Goal: Book appointment/travel/reservation

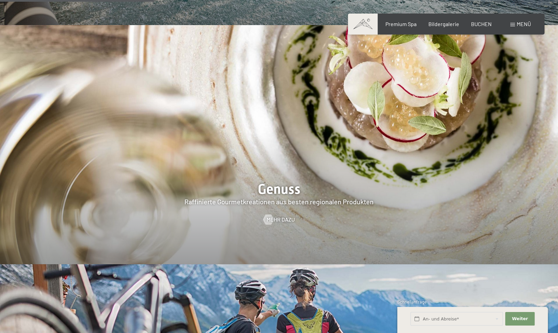
scroll to position [1219, 0]
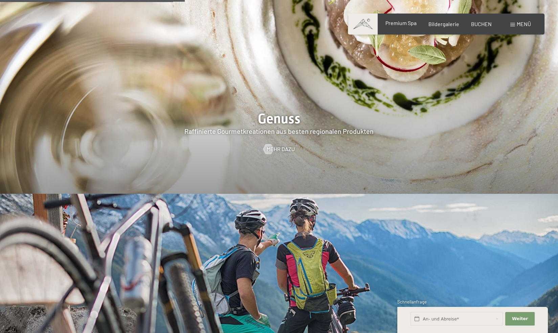
click at [403, 24] on span "Premium Spa" at bounding box center [400, 23] width 31 height 6
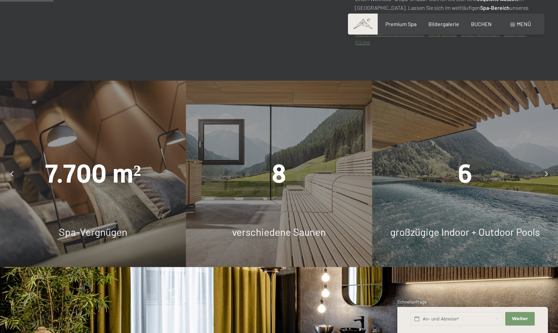
scroll to position [474, 0]
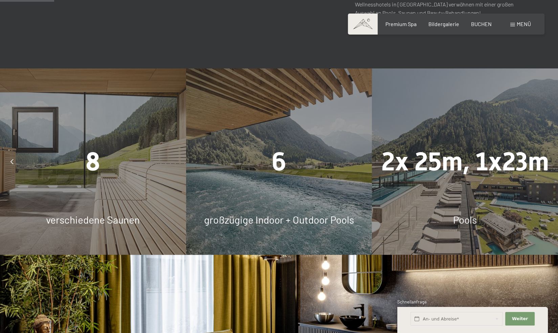
click at [469, 169] on span "2x 25m, 1x23m" at bounding box center [466, 162] width 168 height 30
click at [288, 194] on div "6 großzügige Indoor + Outdoor Pools" at bounding box center [279, 161] width 186 height 186
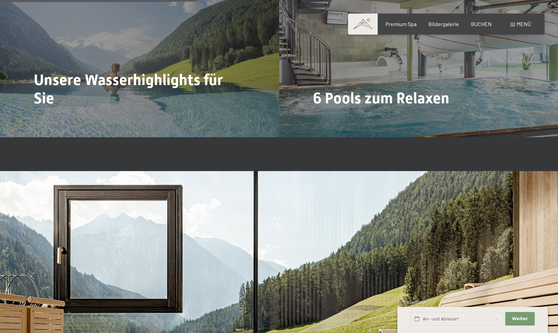
scroll to position [1727, 0]
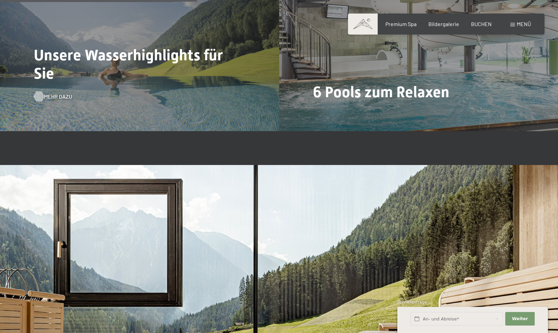
click at [55, 97] on span "Mehr dazu" at bounding box center [58, 96] width 28 height 7
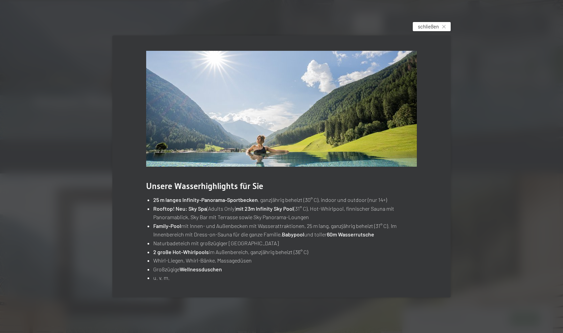
click at [432, 28] on span "schließen" at bounding box center [428, 26] width 21 height 7
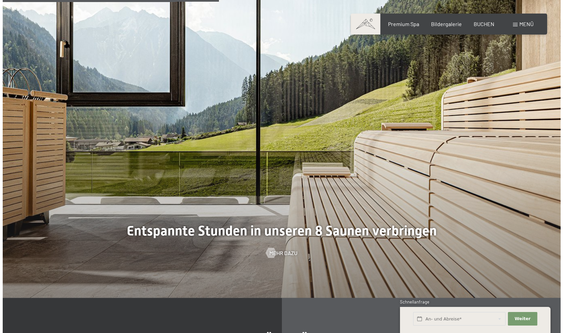
scroll to position [1964, 0]
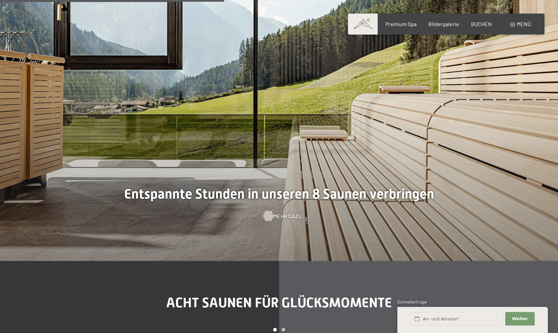
click at [274, 214] on span "Mehr dazu" at bounding box center [288, 215] width 28 height 7
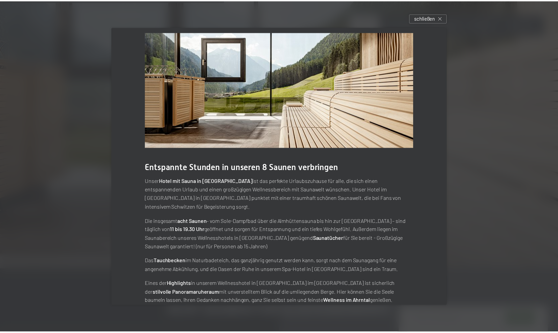
scroll to position [16, 0]
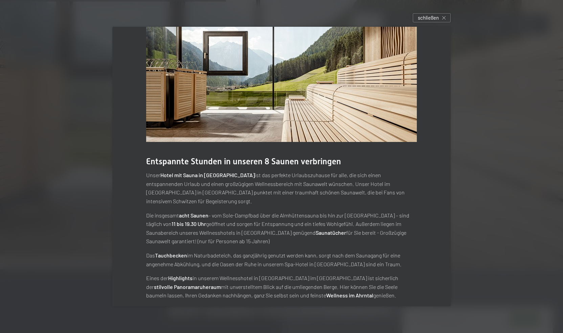
click at [66, 243] on div at bounding box center [281, 166] width 563 height 333
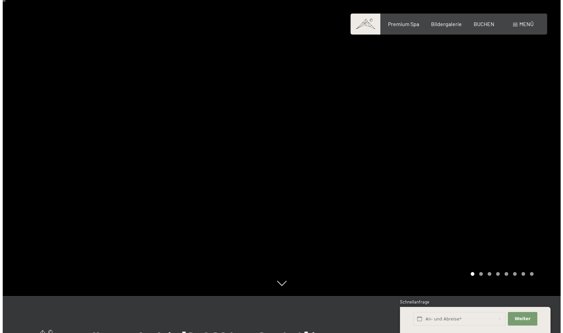
scroll to position [0, 0]
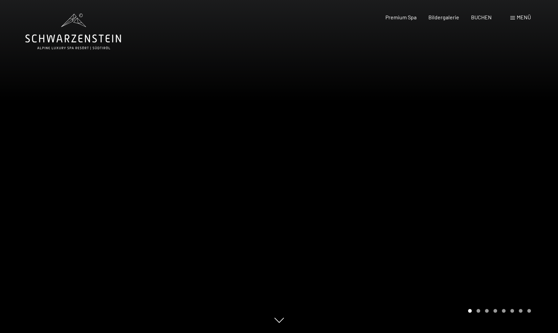
click at [518, 17] on span "Menü" at bounding box center [524, 17] width 14 height 6
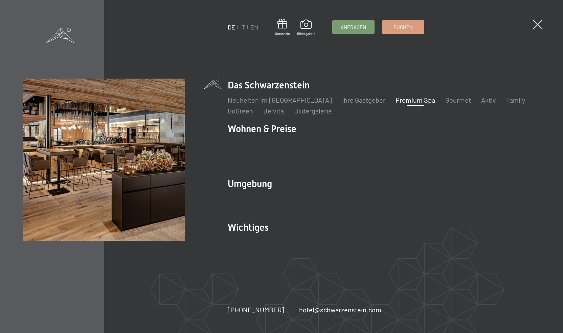
click at [396, 104] on link "Premium Spa" at bounding box center [416, 100] width 40 height 8
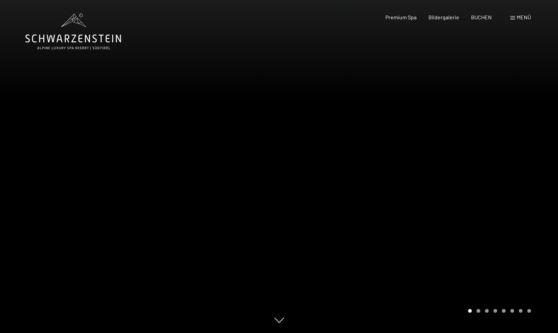
click at [518, 21] on div "Buchen Anfragen Premium Spa Bildergalerie BUCHEN Menü DE IT EN Gutschein Bilder…" at bounding box center [447, 17] width 170 height 7
click at [523, 18] on span "Menü" at bounding box center [524, 17] width 14 height 6
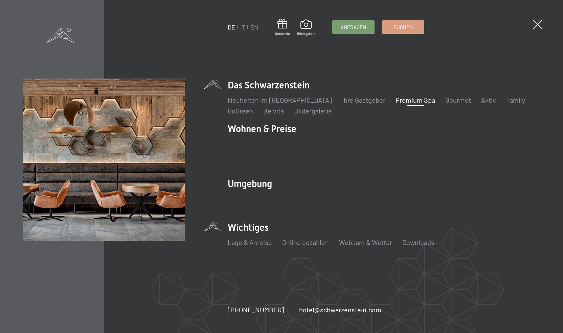
click at [241, 224] on li "Wichtiges Lage & Anreise Online bezahlen Webcam & Wetter Downloads" at bounding box center [384, 238] width 313 height 34
click at [242, 221] on li "Wichtiges Lage & Anreise Online bezahlen Webcam & Wetter Downloads" at bounding box center [384, 238] width 313 height 34
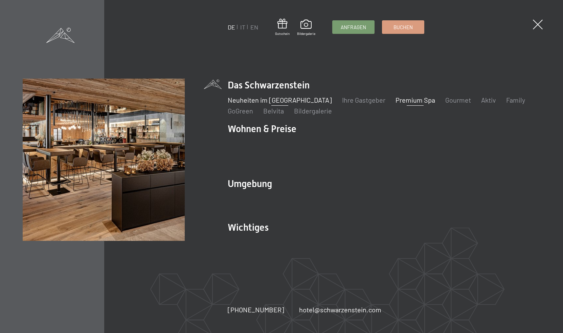
click at [291, 104] on link "Neuheiten im [GEOGRAPHIC_DATA]" at bounding box center [280, 100] width 104 height 8
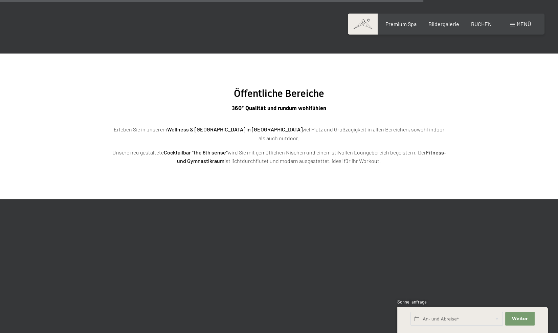
scroll to position [2133, 0]
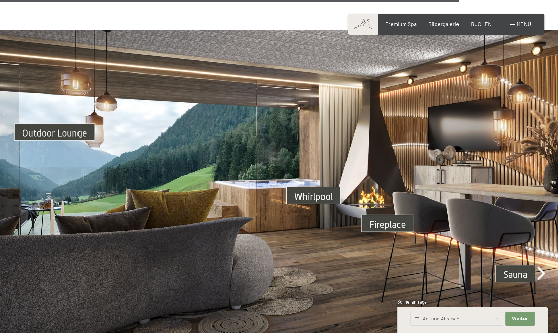
click at [317, 187] on img at bounding box center [279, 187] width 558 height 314
click at [318, 187] on img at bounding box center [279, 187] width 558 height 314
click at [319, 189] on img at bounding box center [279, 187] width 558 height 314
click at [400, 218] on img at bounding box center [279, 187] width 558 height 314
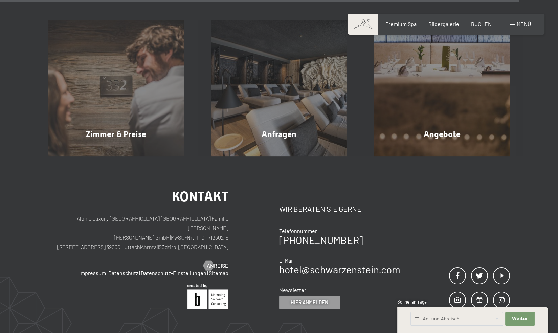
scroll to position [2540, 0]
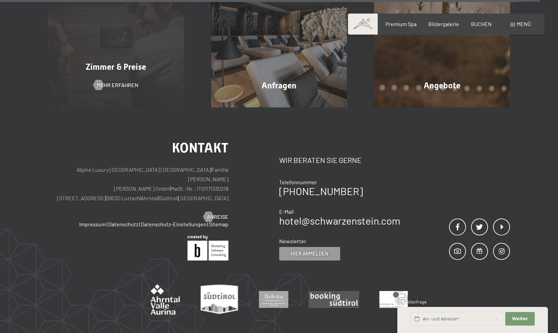
click at [123, 62] on span "Zimmer & Preise" at bounding box center [116, 67] width 61 height 10
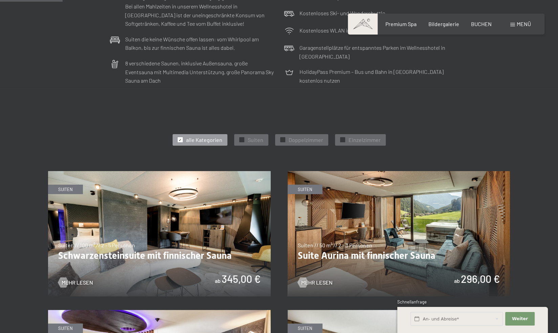
scroll to position [305, 0]
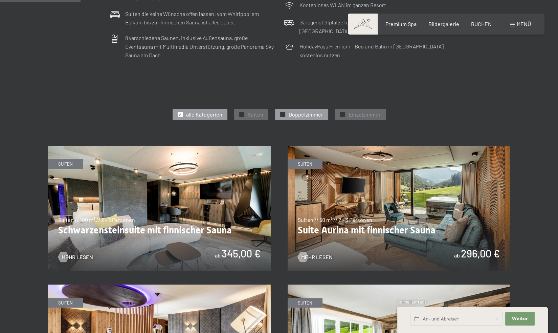
click at [314, 116] on span "Doppelzimmer" at bounding box center [306, 114] width 35 height 7
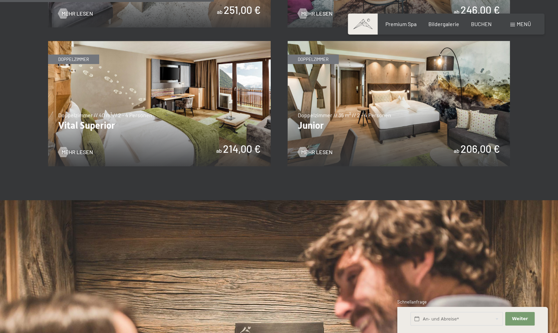
scroll to position [542, 0]
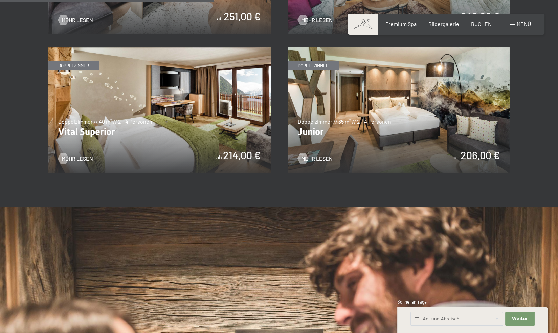
click at [368, 94] on img at bounding box center [399, 109] width 223 height 125
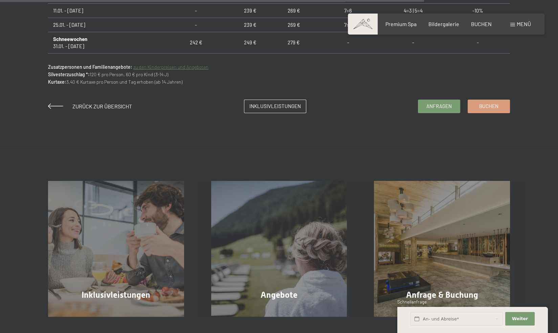
scroll to position [508, 0]
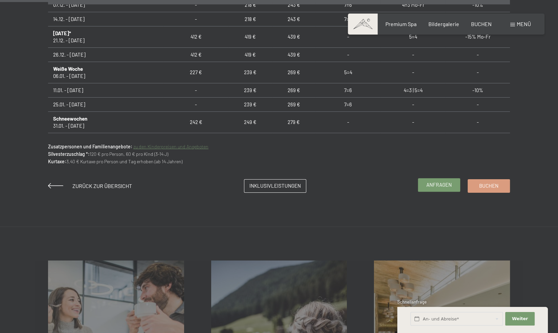
click at [441, 187] on span "Anfragen" at bounding box center [439, 184] width 25 height 7
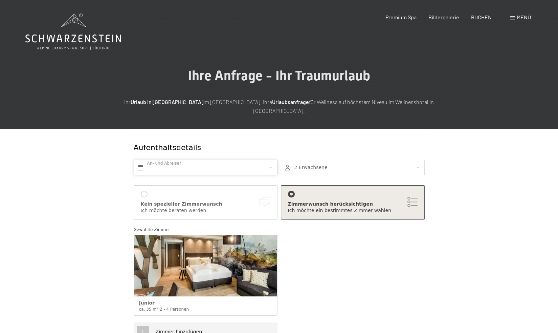
click at [269, 160] on input "text" at bounding box center [206, 167] width 144 height 15
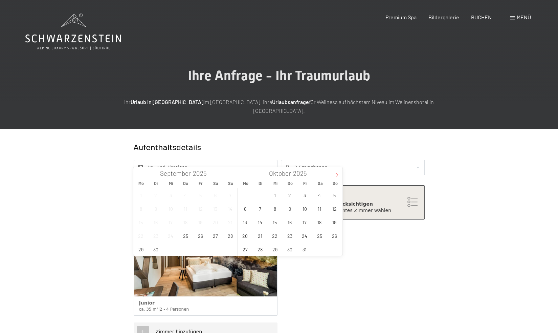
click at [335, 176] on icon at bounding box center [337, 174] width 5 height 5
click at [289, 235] on span "20" at bounding box center [289, 235] width 13 height 13
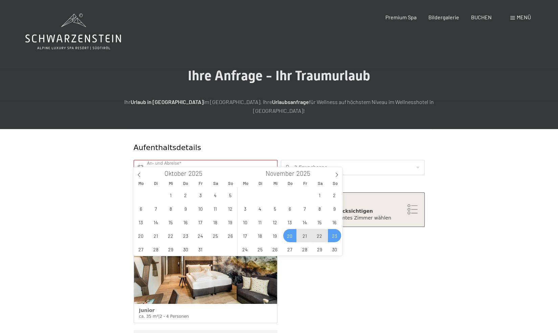
click at [332, 236] on span "23" at bounding box center [334, 235] width 13 height 13
type input "Do. 20.11.2025 - So. 23.11.2025"
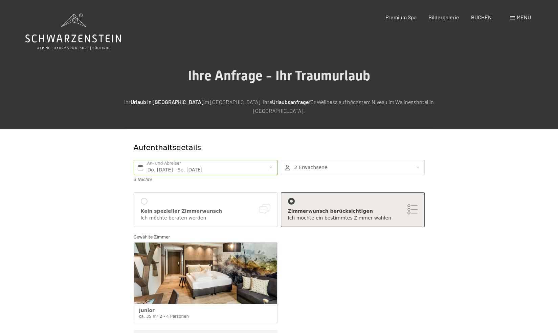
click at [71, 33] on icon at bounding box center [73, 32] width 96 height 36
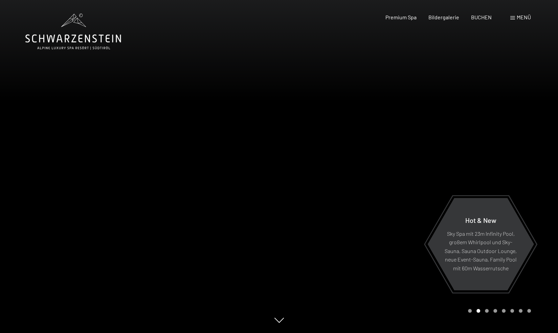
click at [516, 17] on div "Menü" at bounding box center [521, 17] width 21 height 7
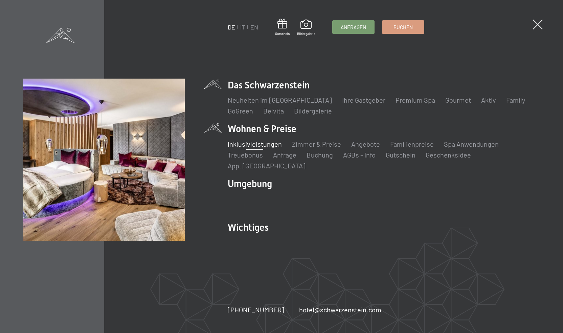
click at [263, 148] on link "Inklusivleistungen" at bounding box center [255, 144] width 54 height 8
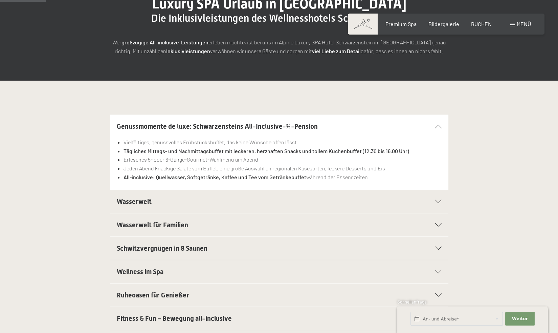
scroll to position [102, 0]
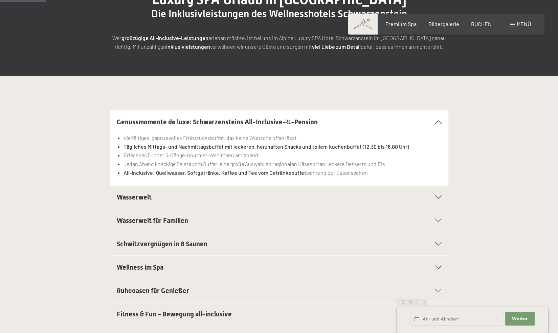
click at [144, 195] on span "Wasserwelt" at bounding box center [134, 197] width 35 height 8
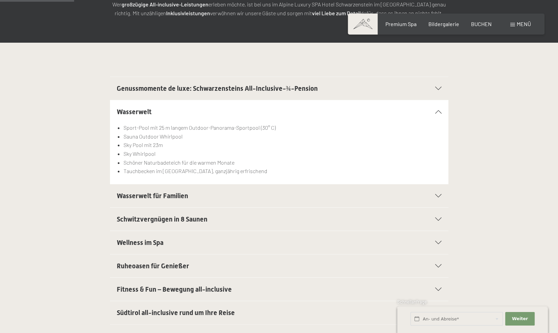
scroll to position [169, 0]
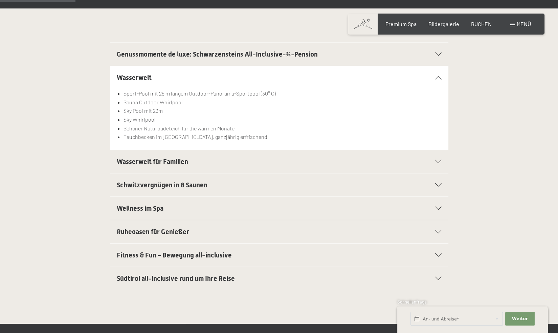
click at [164, 207] on h2 "Wellness im Spa" at bounding box center [263, 208] width 293 height 9
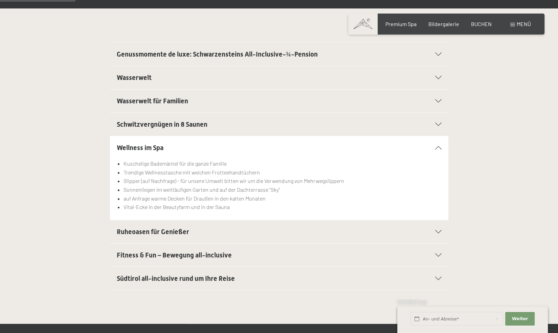
click at [163, 230] on span "Ruheoasen für Genießer" at bounding box center [153, 232] width 72 height 8
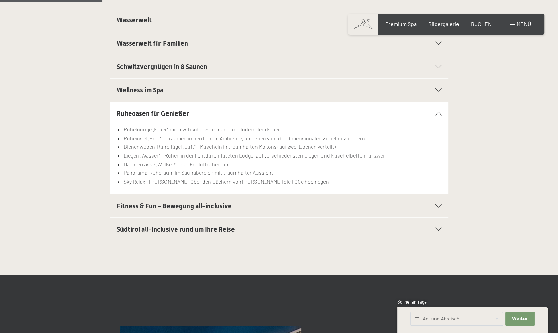
scroll to position [237, 0]
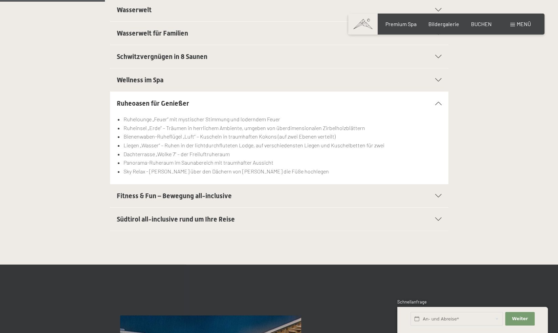
click at [190, 197] on span "Fitness & Fun – Bewegung all-inclusive" at bounding box center [174, 196] width 115 height 8
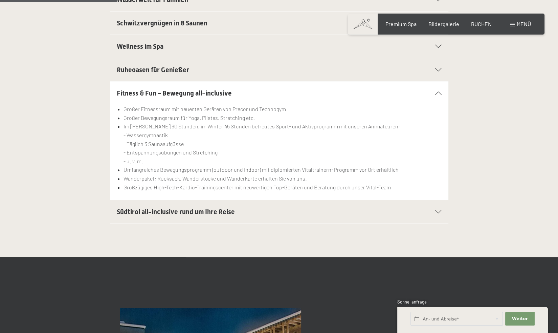
scroll to position [271, 0]
click at [165, 207] on span "Südtirol all-inclusive rund um Ihre Reise" at bounding box center [176, 211] width 118 height 8
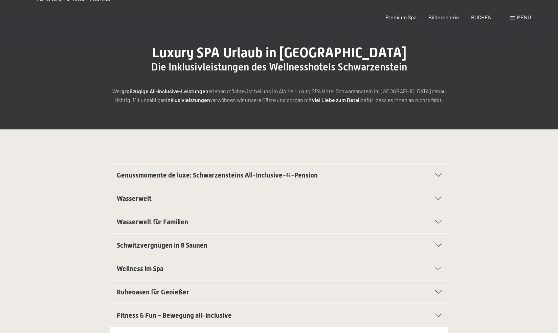
scroll to position [0, 0]
